Goal: Information Seeking & Learning: Learn about a topic

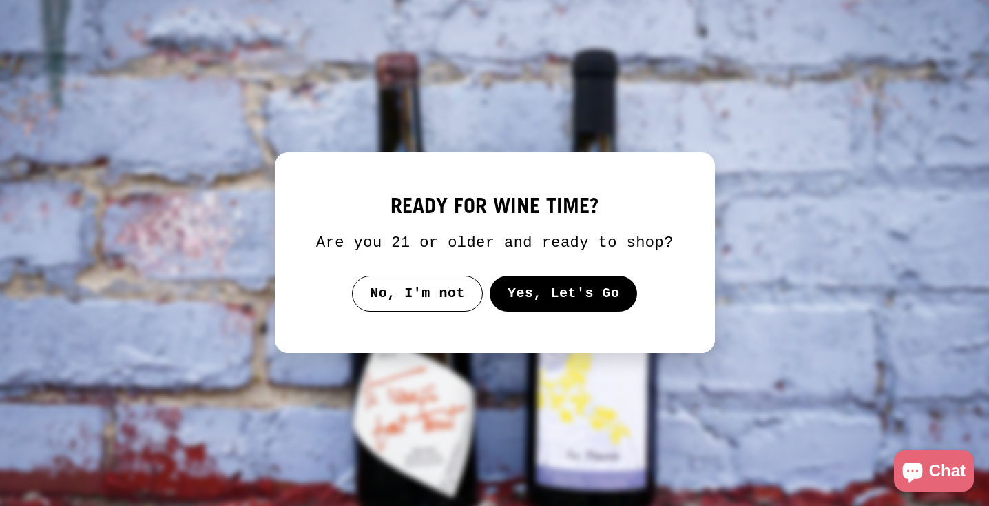
click at [542, 300] on button "Yes, Let's Go" at bounding box center [563, 294] width 148 height 36
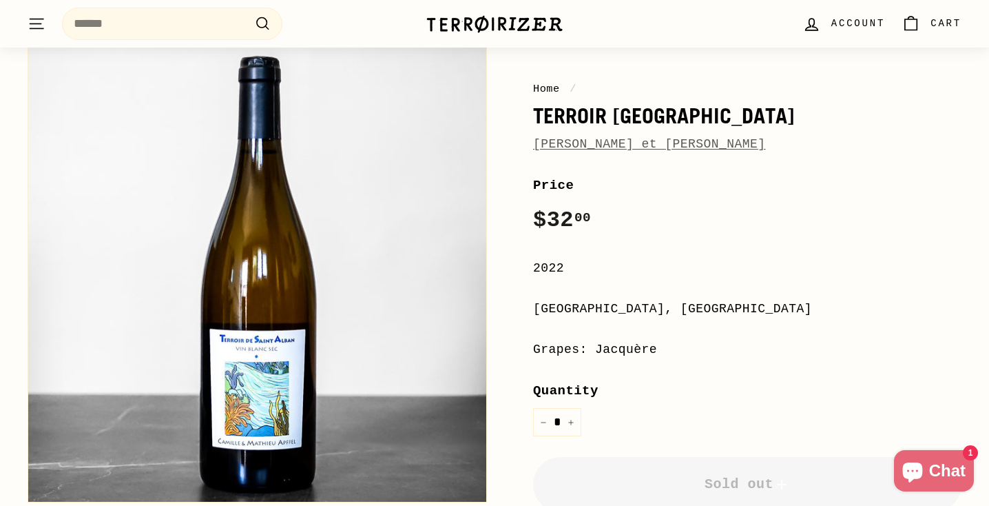
scroll to position [154, 0]
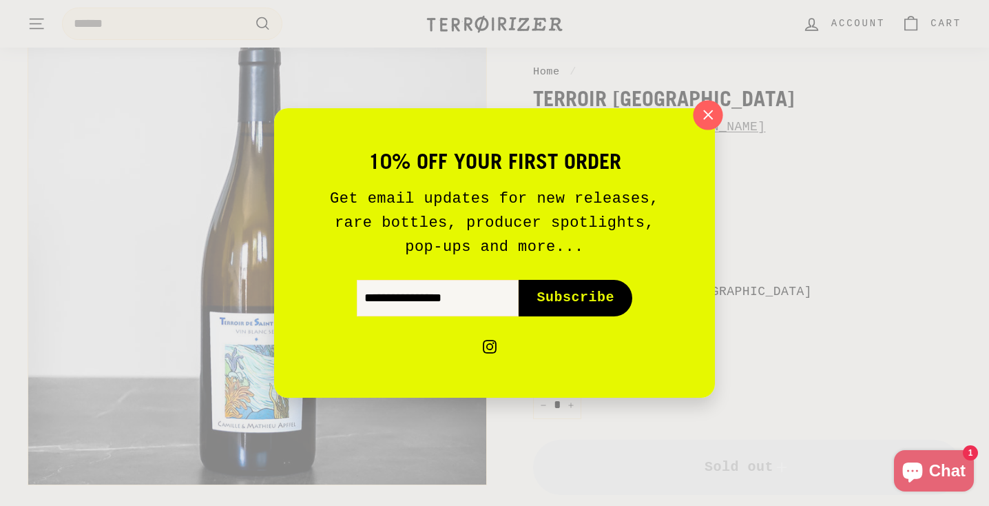
click at [706, 119] on icon "button" at bounding box center [708, 115] width 21 height 21
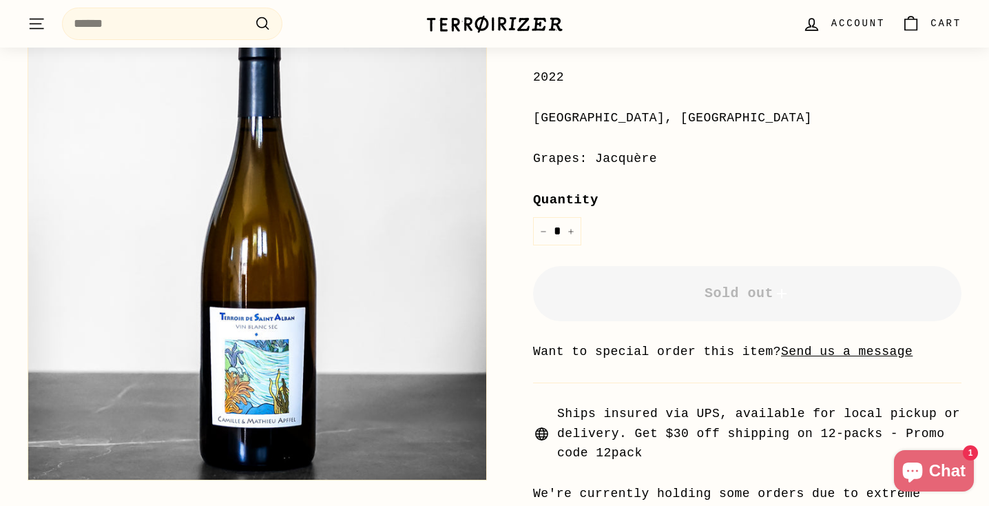
scroll to position [238, 0]
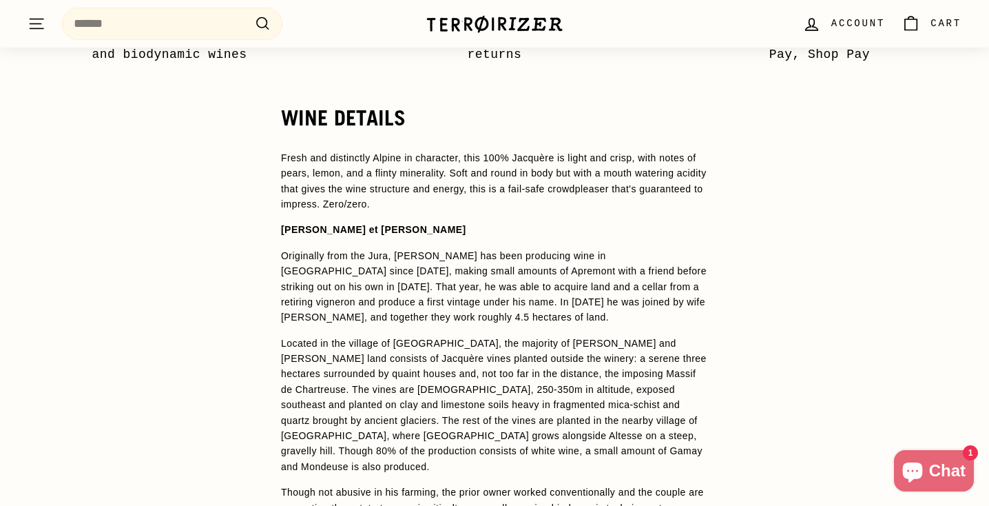
scroll to position [1007, 0]
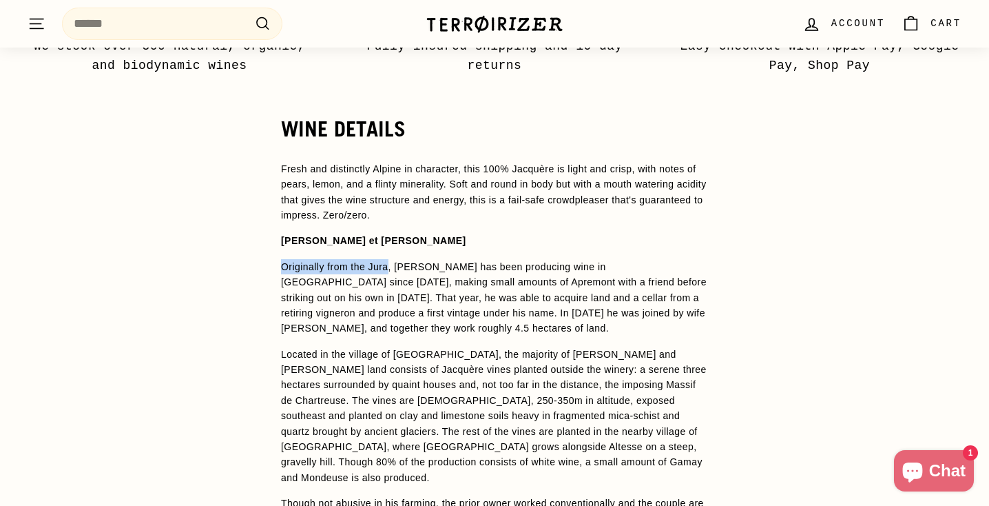
drag, startPoint x: 284, startPoint y: 254, endPoint x: 392, endPoint y: 256, distance: 107.5
click at [392, 259] on p "Originally from the Jura, [PERSON_NAME] has been producing wine in [GEOGRAPHIC_…" at bounding box center [494, 297] width 427 height 77
click at [349, 273] on p "Originally from the Jura, [PERSON_NAME] has been producing wine in [GEOGRAPHIC_…" at bounding box center [494, 297] width 427 height 77
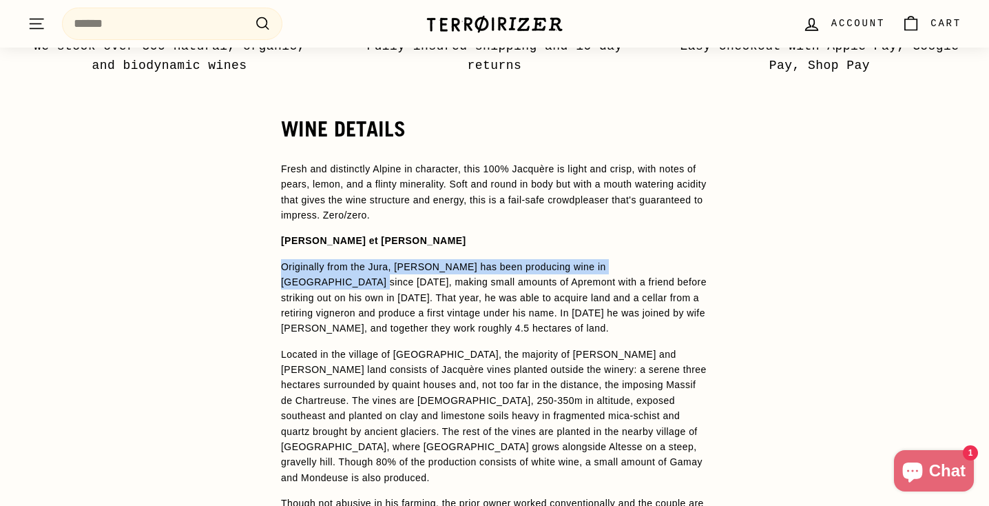
drag, startPoint x: 281, startPoint y: 257, endPoint x: 691, endPoint y: 254, distance: 409.8
click at [691, 259] on p "Originally from the Jura, [PERSON_NAME] has been producing wine in [GEOGRAPHIC_…" at bounding box center [494, 297] width 427 height 77
copy p "Originally from the Jura, Mathieu Apffel has been producing wine in Savoie sinc…"
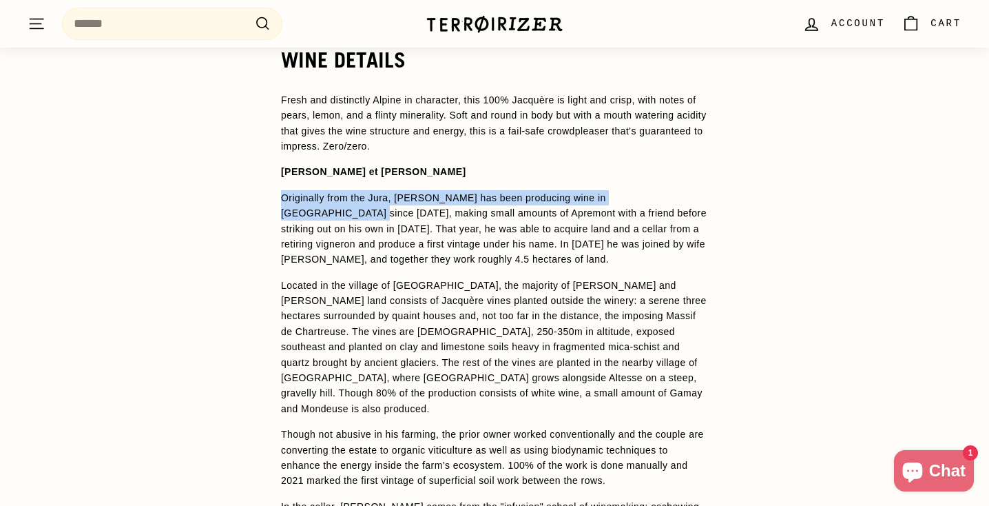
scroll to position [1083, 0]
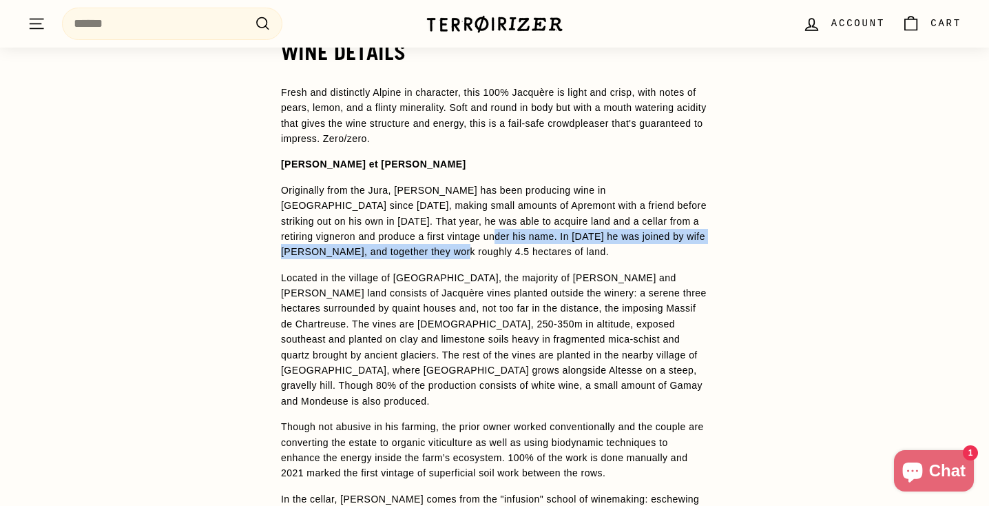
drag, startPoint x: 420, startPoint y: 224, endPoint x: 406, endPoint y: 240, distance: 22.0
click at [406, 240] on p "Originally from the Jura, [PERSON_NAME] has been producing wine in [GEOGRAPHIC_…" at bounding box center [494, 221] width 427 height 77
copy p "In 2020 he was joined by wife Camille, and together they work roughly 4.5 hecta…"
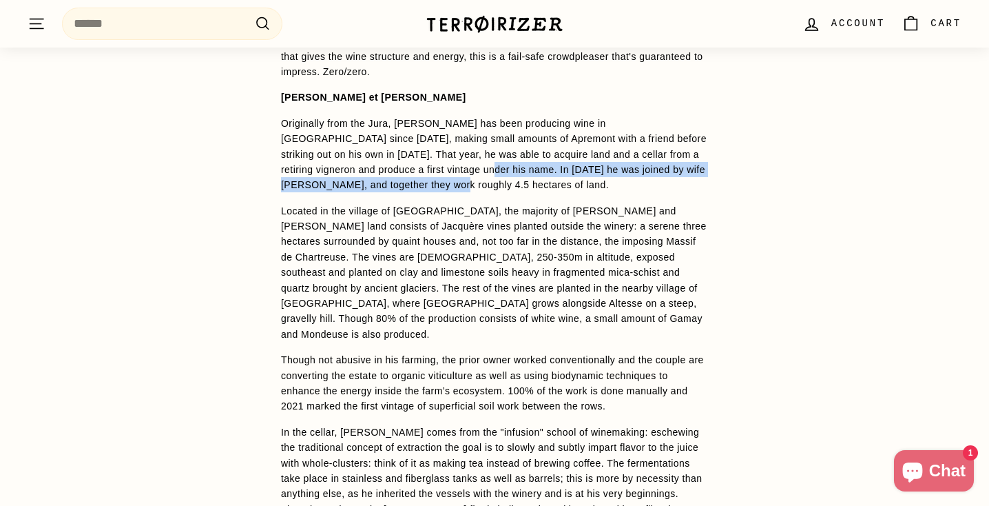
scroll to position [1152, 0]
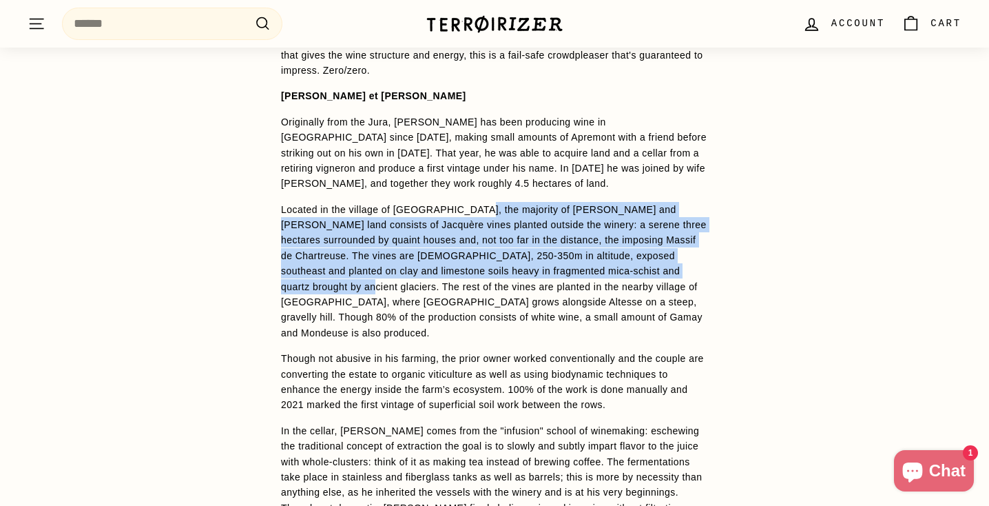
drag, startPoint x: 473, startPoint y: 196, endPoint x: 410, endPoint y: 266, distance: 93.6
click at [410, 266] on p "Located in the village of [GEOGRAPHIC_DATA], the majority of [PERSON_NAME] and …" at bounding box center [494, 271] width 427 height 139
copy p "he majority of Camille and Mathieu's land consists of Jacquère vines planted ou…"
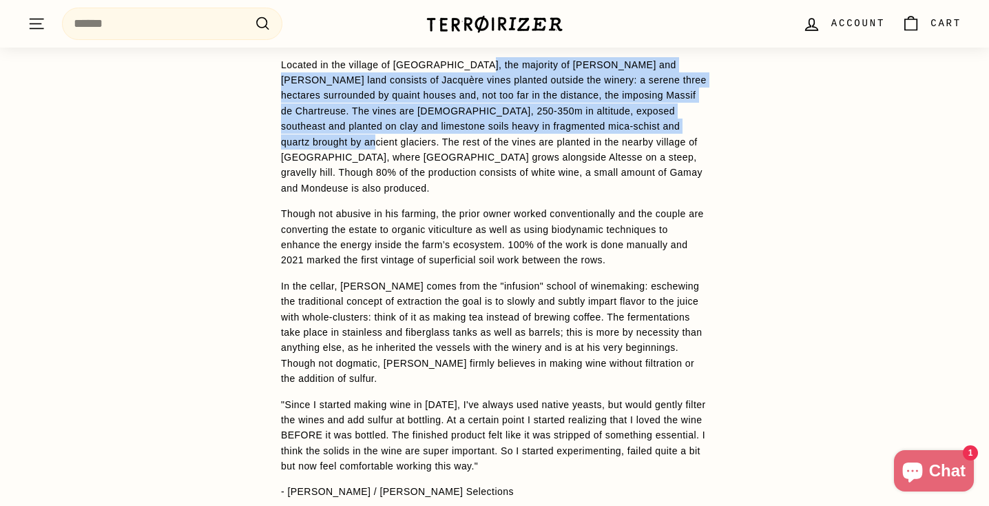
scroll to position [1299, 0]
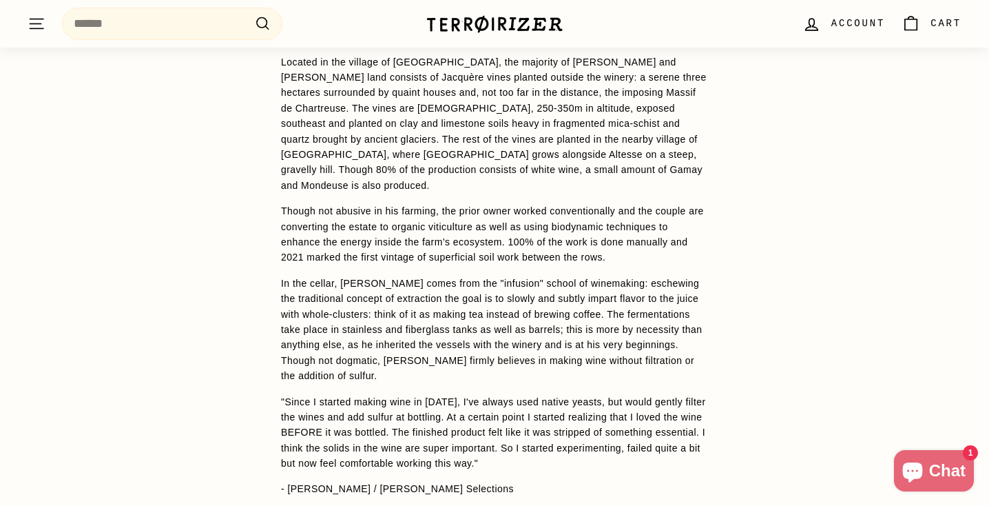
click at [331, 249] on span "Fresh and distinctly Alpine in character, this 100% Jacquère is light and crisp…" at bounding box center [494, 182] width 427 height 627
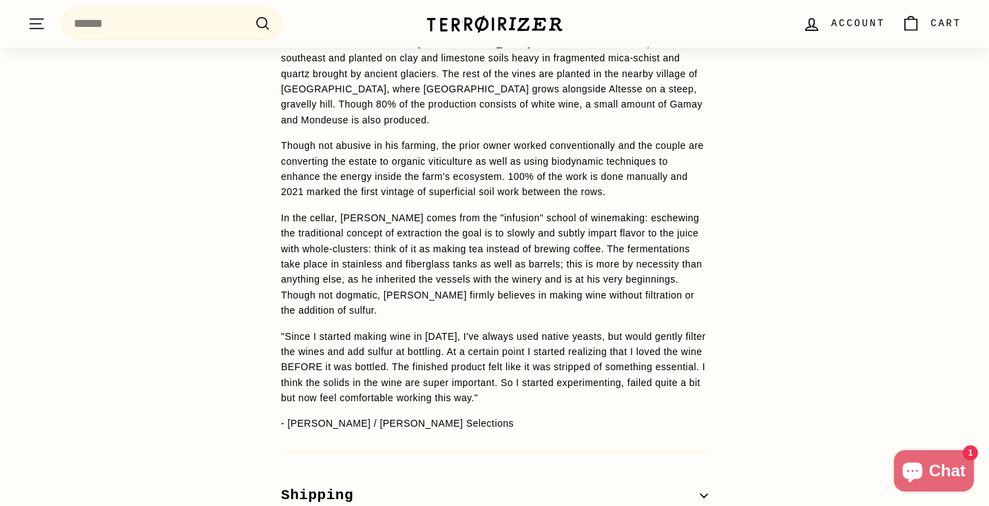
scroll to position [1368, 0]
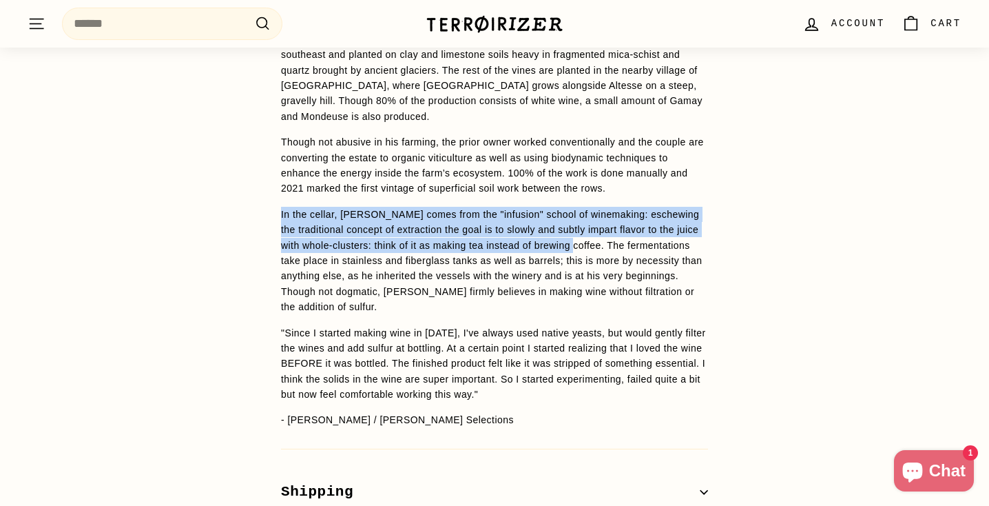
drag, startPoint x: 281, startPoint y: 198, endPoint x: 619, endPoint y: 228, distance: 338.8
click at [619, 228] on p "In the cellar, [PERSON_NAME] comes from the "infusion" school of winemaking: es…" at bounding box center [494, 261] width 427 height 108
click at [450, 207] on p "In the cellar, [PERSON_NAME] comes from the "infusion" school of winemaking: es…" at bounding box center [494, 261] width 427 height 108
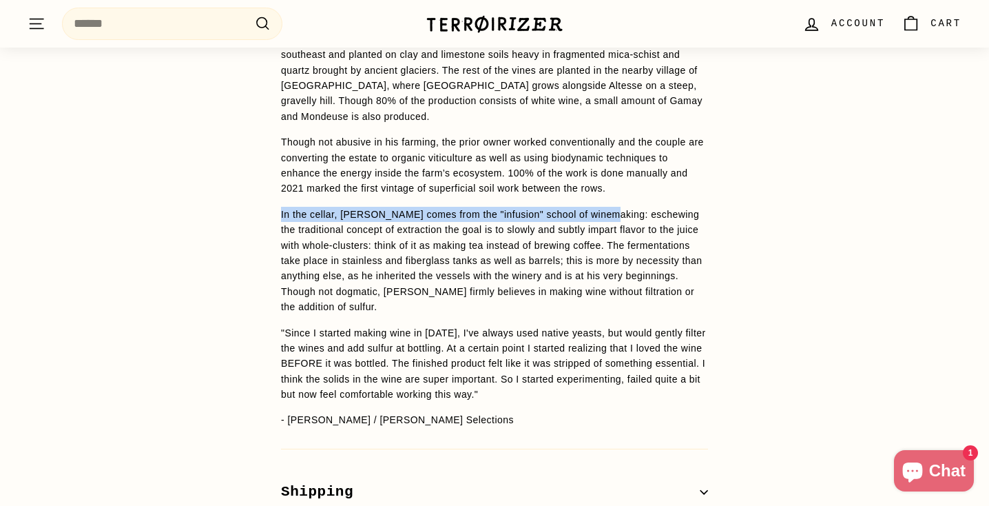
drag, startPoint x: 282, startPoint y: 198, endPoint x: 616, endPoint y: 198, distance: 334.0
click at [616, 207] on p "In the cellar, [PERSON_NAME] comes from the "infusion" school of winemaking: es…" at bounding box center [494, 261] width 427 height 108
copy p "In the cellar, Mathieu comes from the "infusion" school of winemaking:"
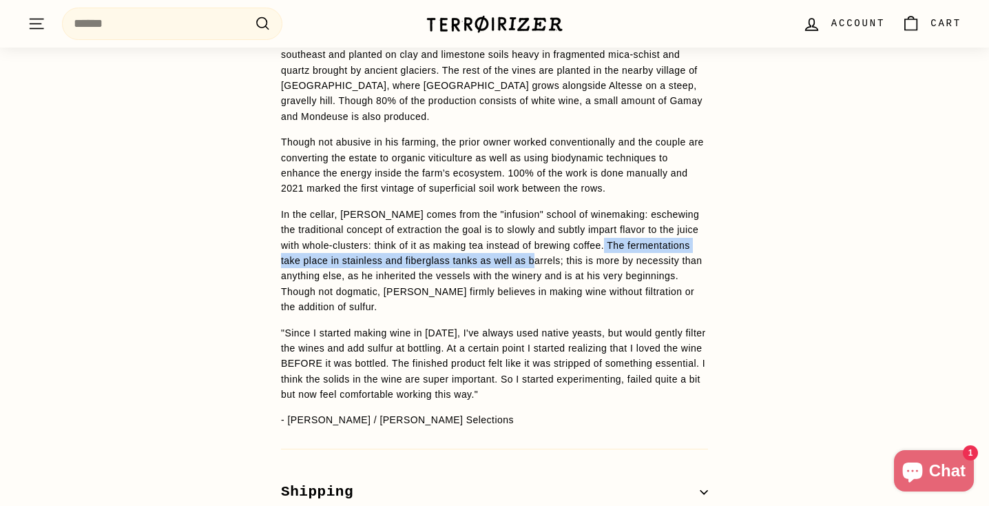
drag, startPoint x: 283, startPoint y: 244, endPoint x: 637, endPoint y: 238, distance: 354.1
click at [637, 238] on p "In the cellar, [PERSON_NAME] comes from the "infusion" school of winemaking: es…" at bounding box center [494, 261] width 427 height 108
copy p "ermentations take place in stainless and fiberglass tanks as well as barrels"
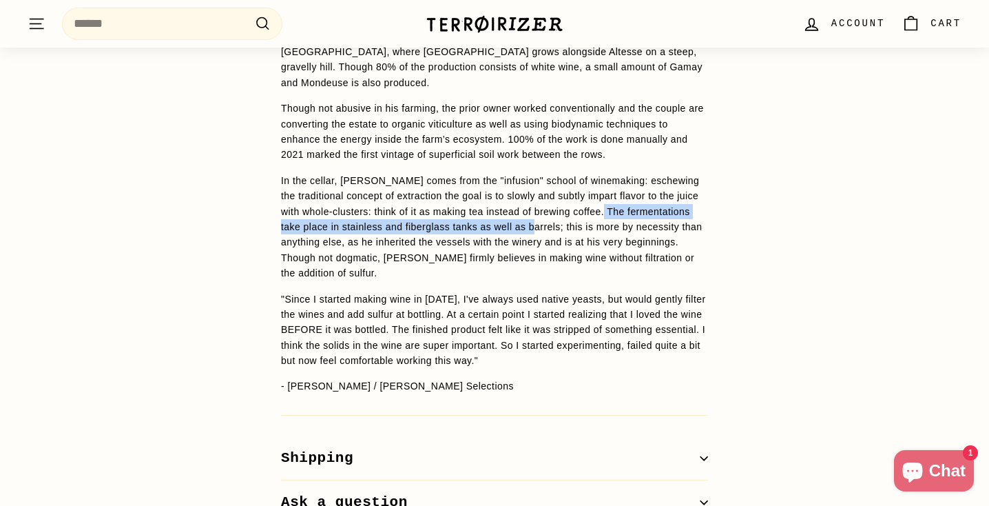
scroll to position [1402, 0]
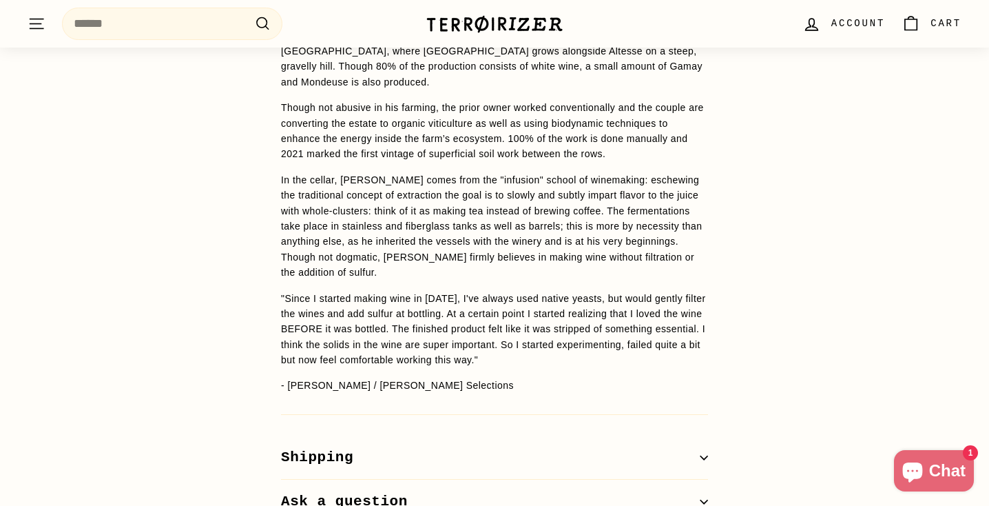
click at [357, 254] on p "In the cellar, [PERSON_NAME] comes from the "infusion" school of winemaking: es…" at bounding box center [494, 226] width 427 height 108
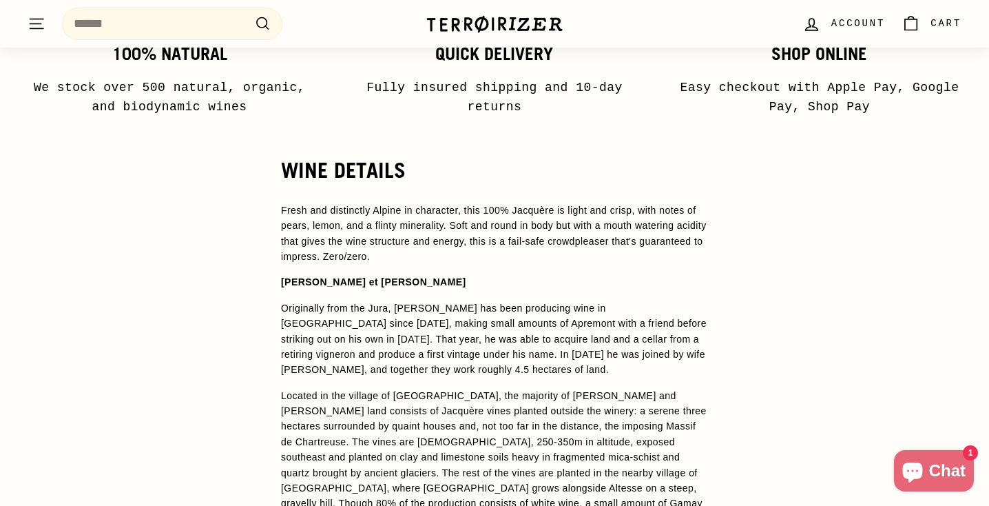
scroll to position [951, 0]
